Goal: Transaction & Acquisition: Book appointment/travel/reservation

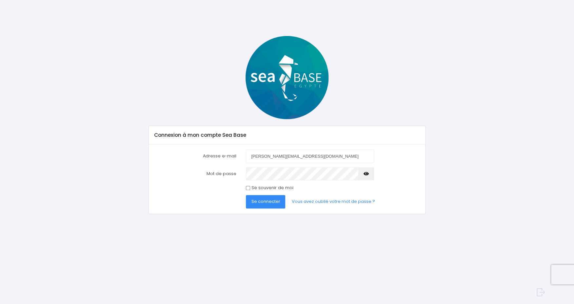
click at [264, 203] on span "Se connecter" at bounding box center [265, 202] width 29 height 6
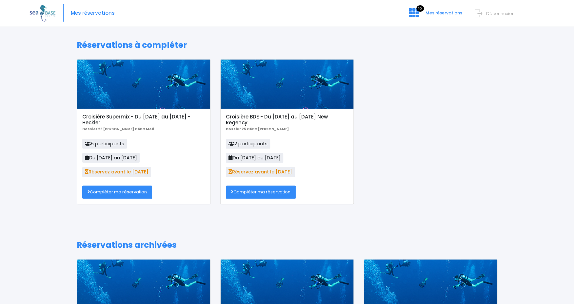
click at [110, 194] on link "Compléter ma réservation" at bounding box center [117, 192] width 70 height 13
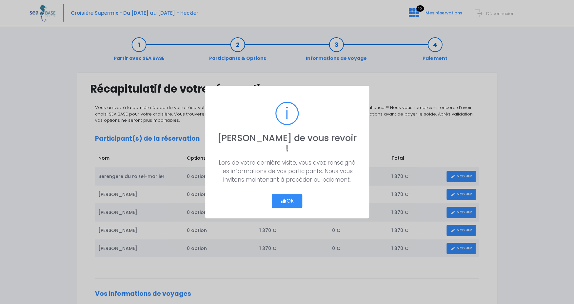
click at [292, 197] on button "Ok" at bounding box center [287, 201] width 31 height 14
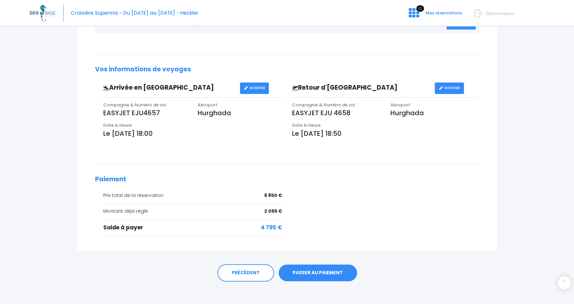
scroll to position [229, 0]
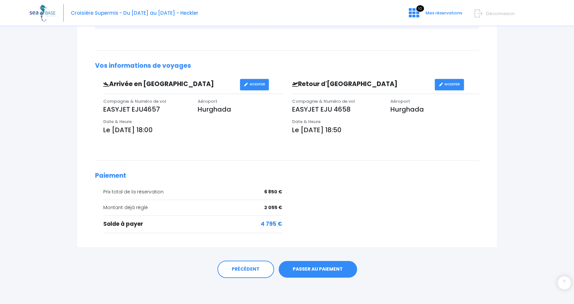
click at [312, 265] on link "PASSER AU PAIEMENT" at bounding box center [317, 269] width 78 height 17
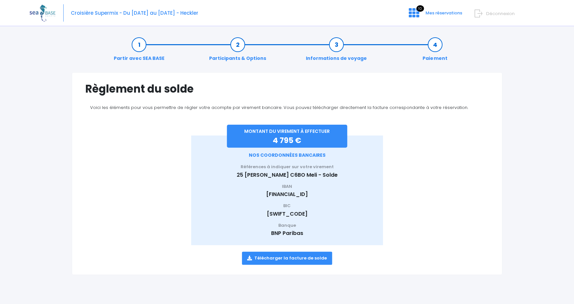
click at [269, 259] on link "Télécharger la facture de solde" at bounding box center [287, 258] width 90 height 13
click at [46, 15] on img at bounding box center [42, 13] width 26 height 17
drag, startPoint x: 284, startPoint y: 258, endPoint x: 288, endPoint y: 253, distance: 6.2
click at [284, 258] on link "Télécharger la facture de solde" at bounding box center [287, 258] width 90 height 13
